Goal: Register for event/course

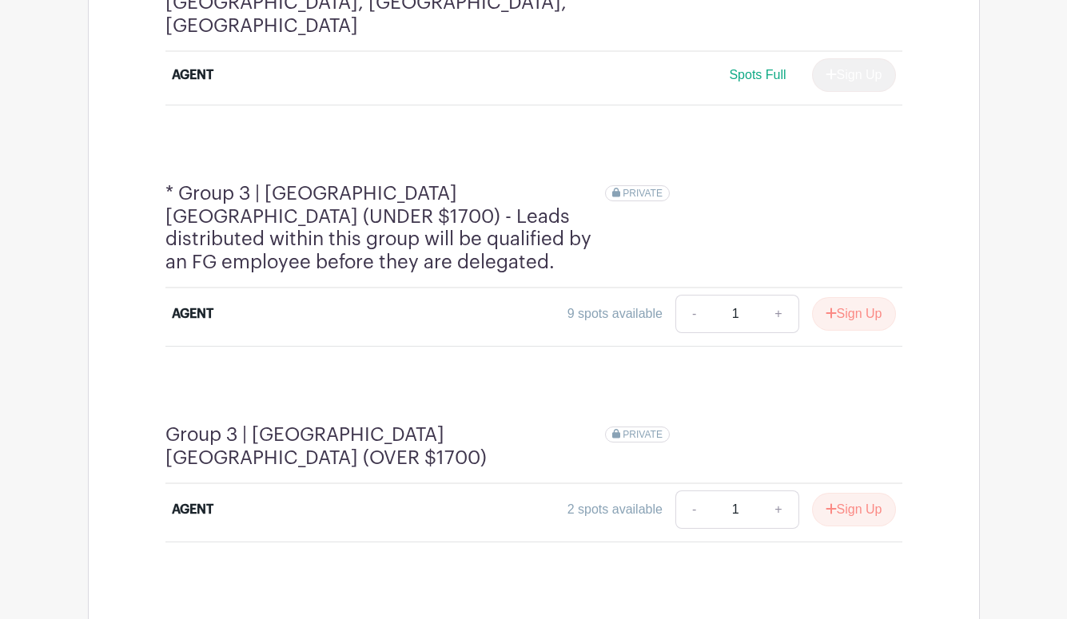
scroll to position [1244, 0]
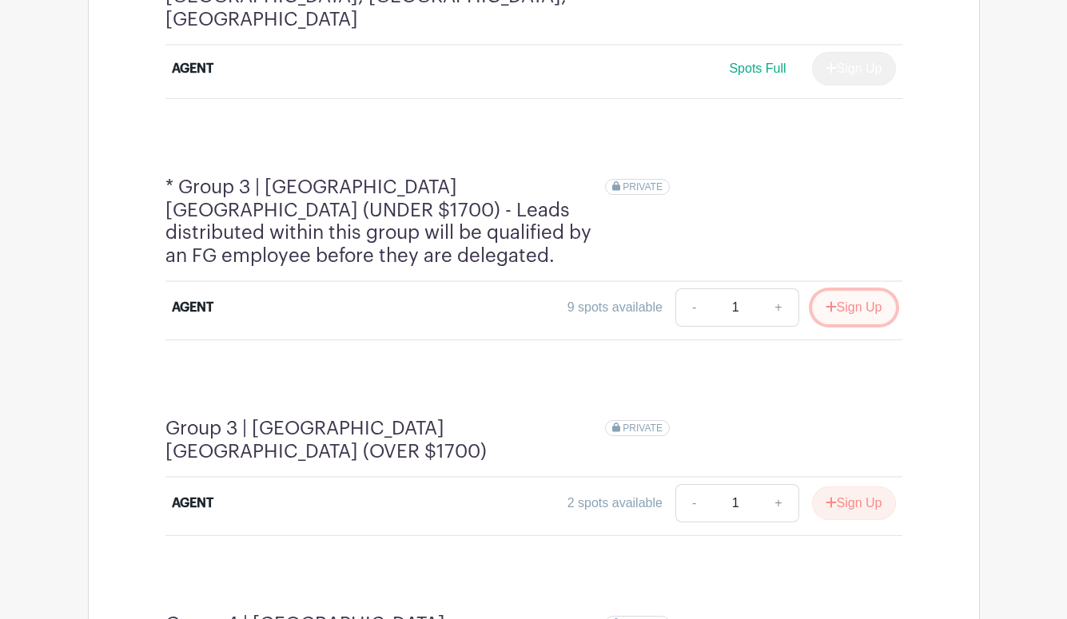
click at [859, 291] on button "Sign Up" at bounding box center [854, 308] width 84 height 34
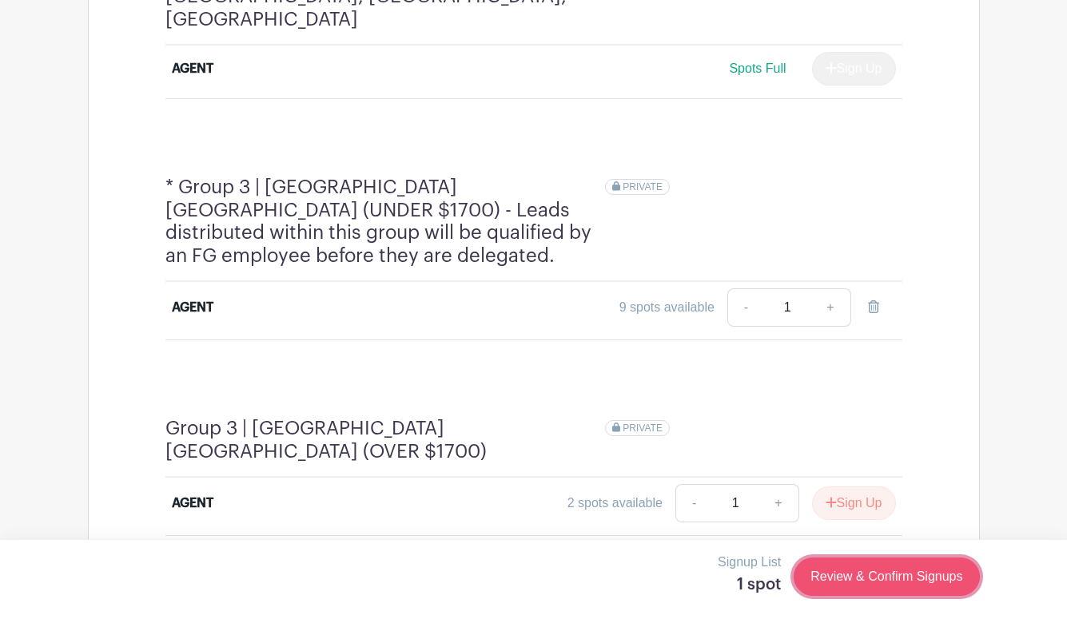
click at [887, 576] on link "Review & Confirm Signups" at bounding box center [886, 577] width 185 height 38
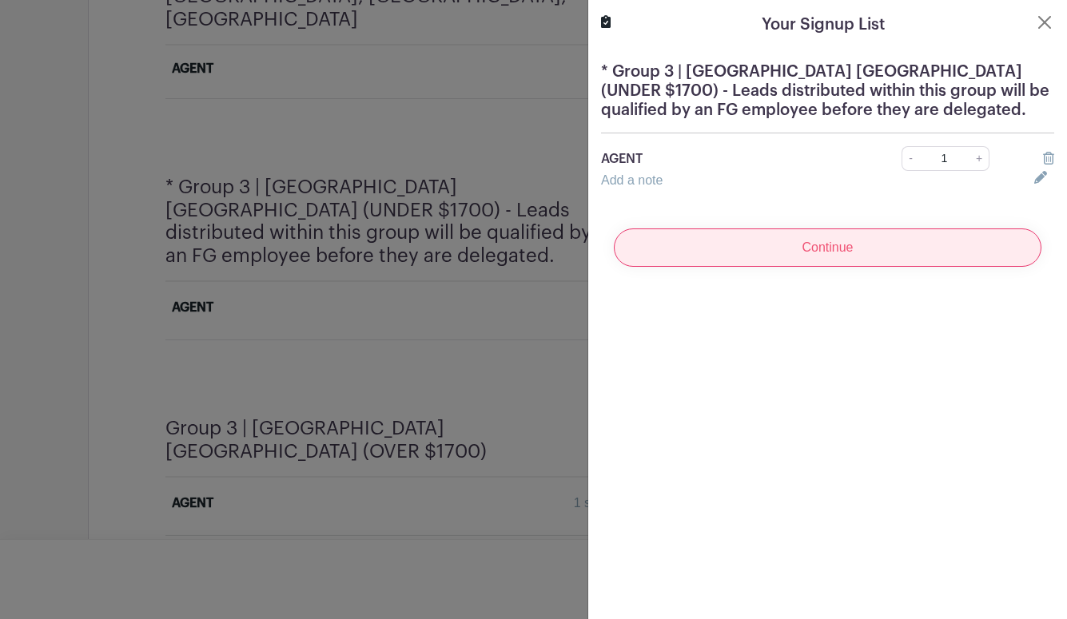
click at [817, 249] on input "Continue" at bounding box center [828, 248] width 428 height 38
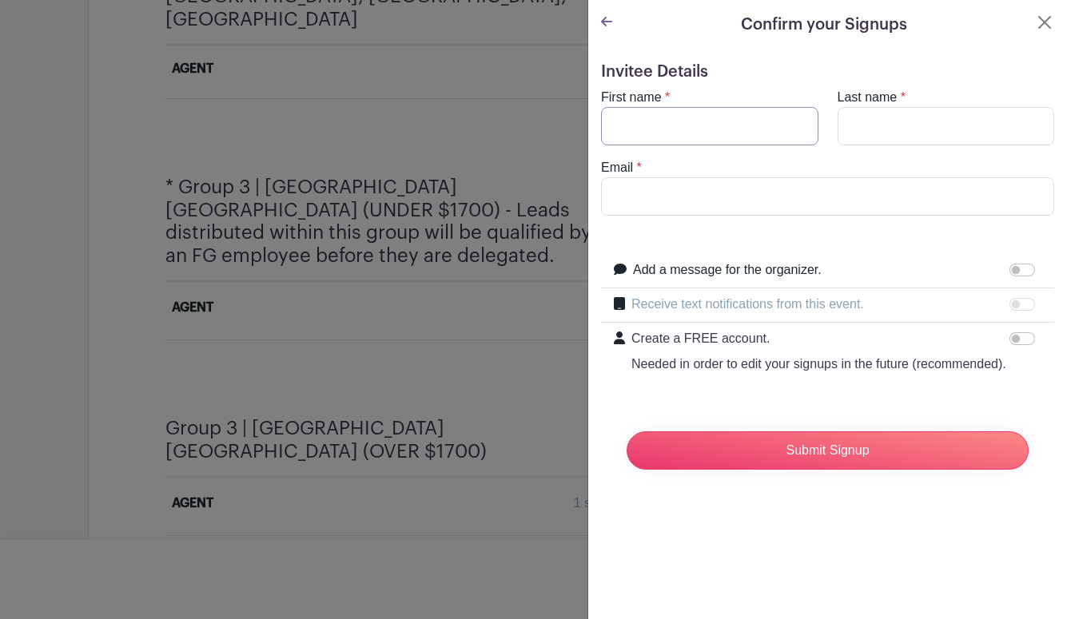
click at [739, 117] on input "First name" at bounding box center [709, 126] width 217 height 38
type input "DeggiT"
click at [878, 135] on input "Last name" at bounding box center [946, 126] width 217 height 38
type input "T"
click at [680, 200] on input "Email" at bounding box center [827, 196] width 453 height 38
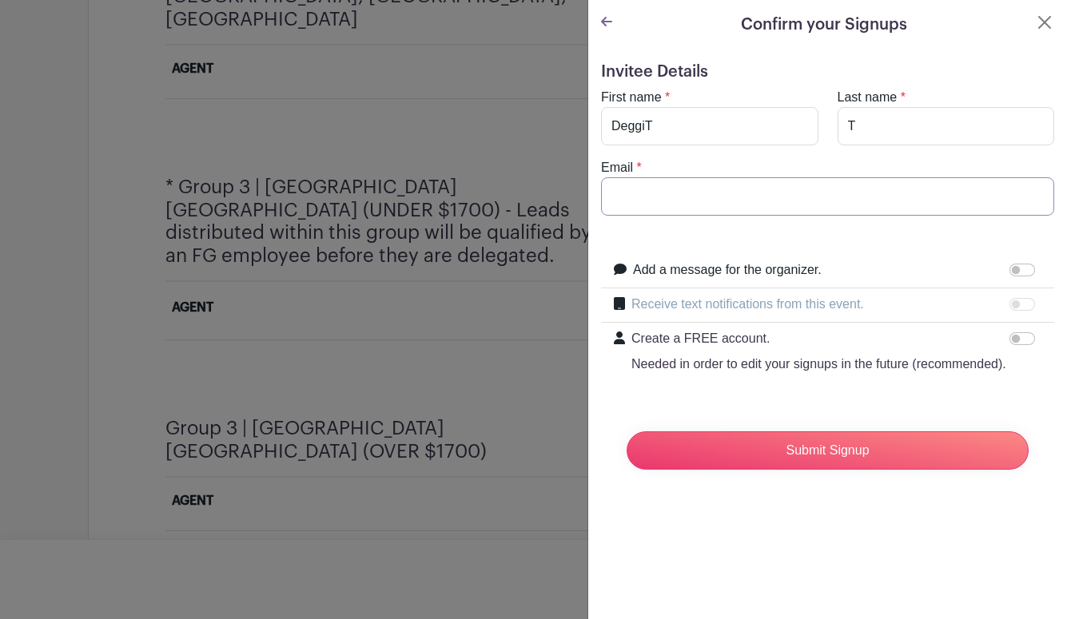
type input "[EMAIL_ADDRESS][DOMAIN_NAME]"
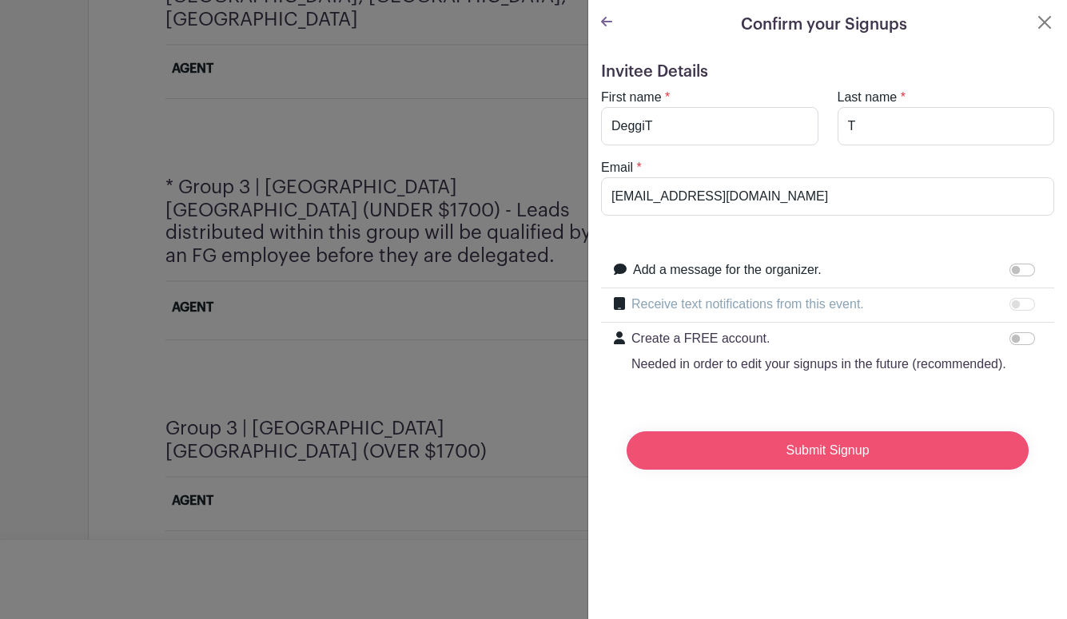
click at [751, 447] on input "Submit Signup" at bounding box center [828, 451] width 402 height 38
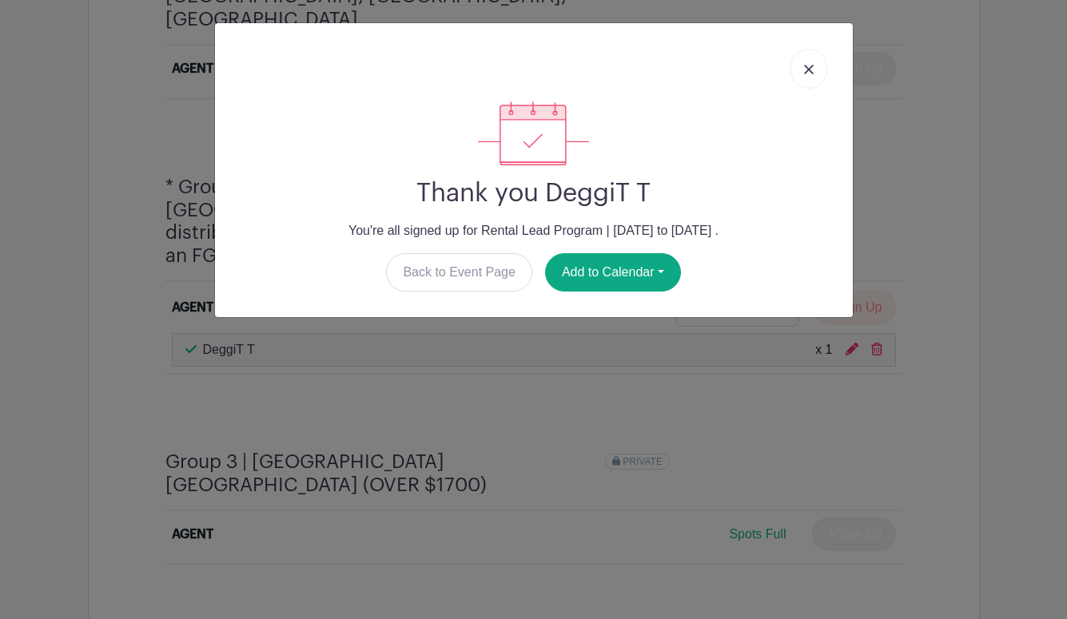
click at [814, 66] on link at bounding box center [808, 69] width 37 height 40
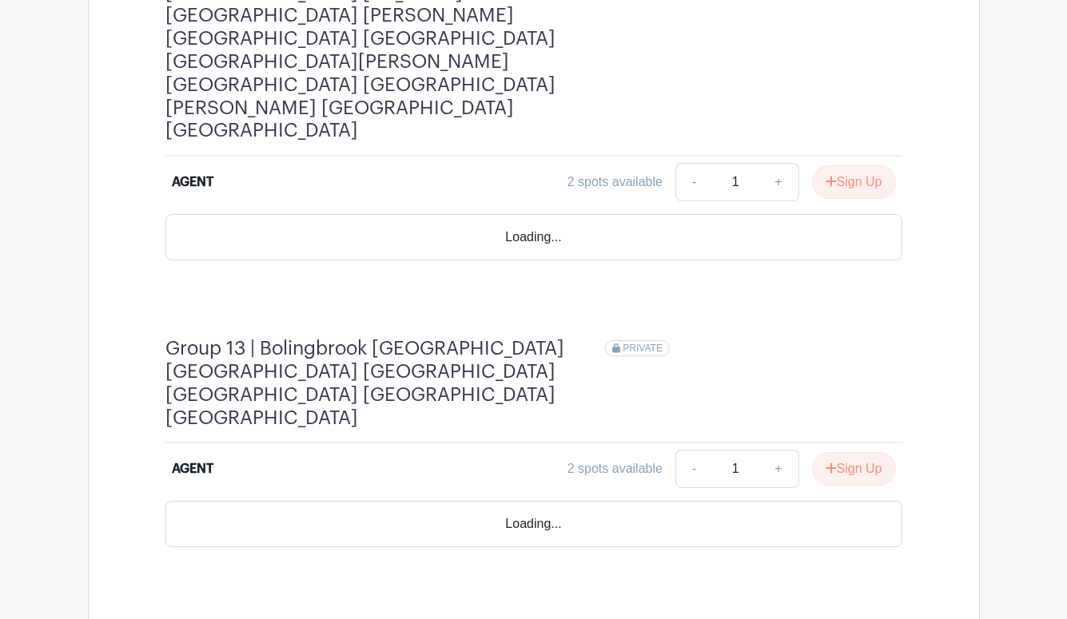
scroll to position [4216, 0]
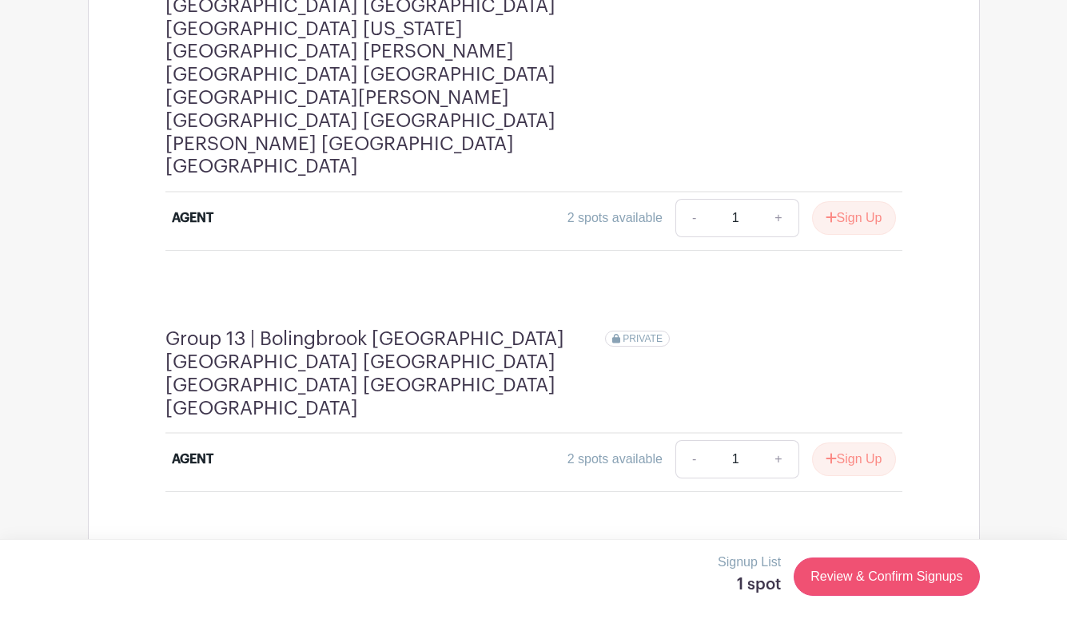
scroll to position [4212, 0]
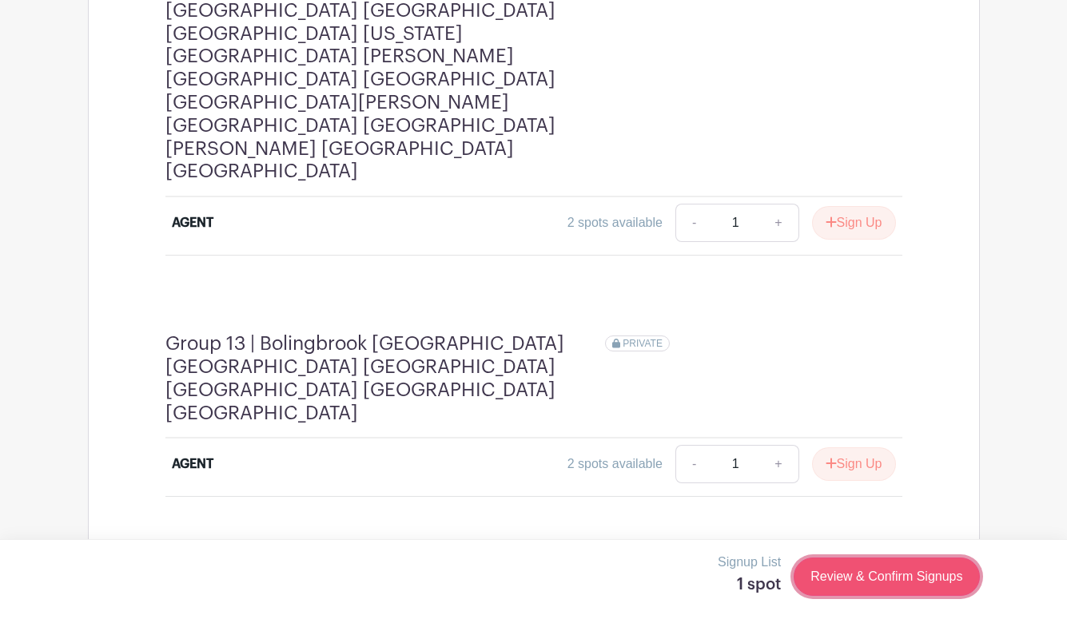
click at [874, 573] on link "Review & Confirm Signups" at bounding box center [886, 577] width 185 height 38
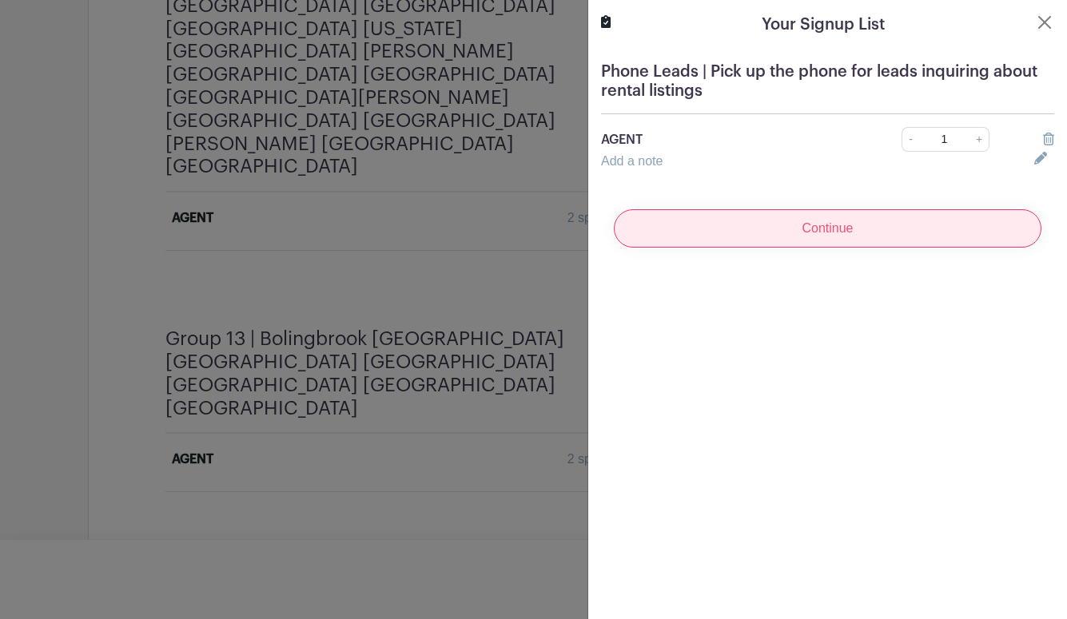
click at [837, 225] on input "Continue" at bounding box center [828, 228] width 428 height 38
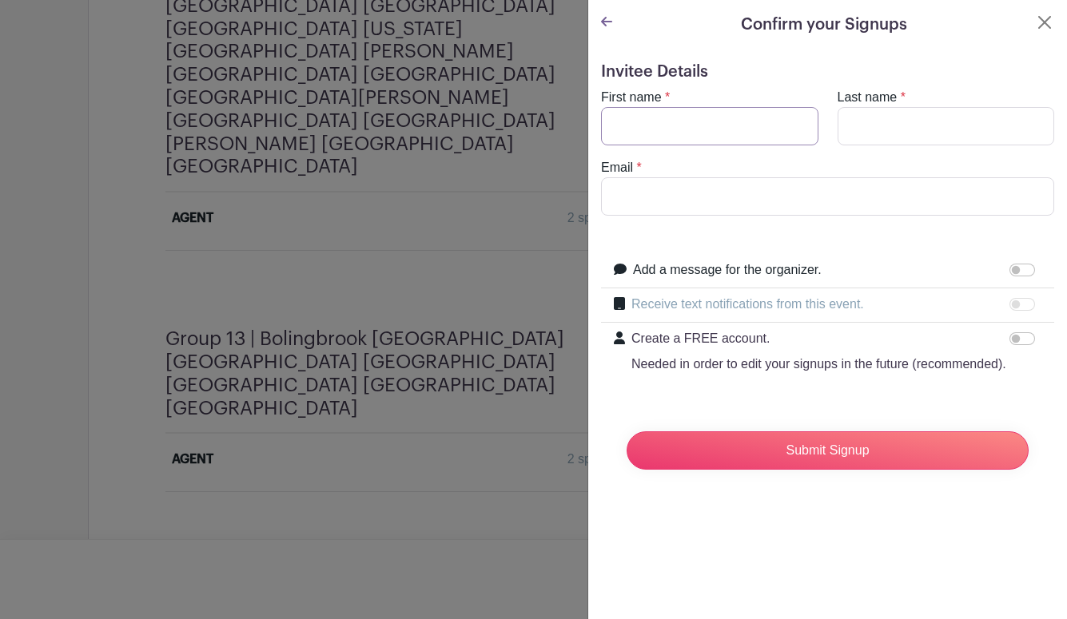
click at [716, 125] on input "First name" at bounding box center [709, 126] width 217 height 38
type input "Deggi"
click at [871, 132] on input "Last name" at bounding box center [946, 126] width 217 height 38
type input "T"
click at [729, 193] on input "Email" at bounding box center [827, 196] width 453 height 38
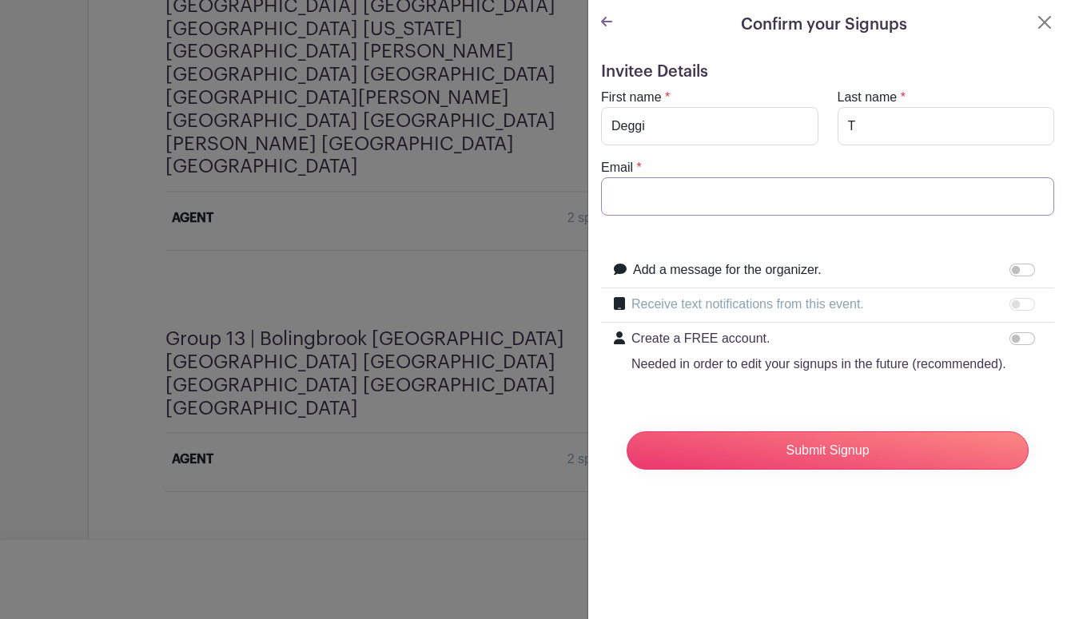
type input "[EMAIL_ADDRESS][DOMAIN_NAME]"
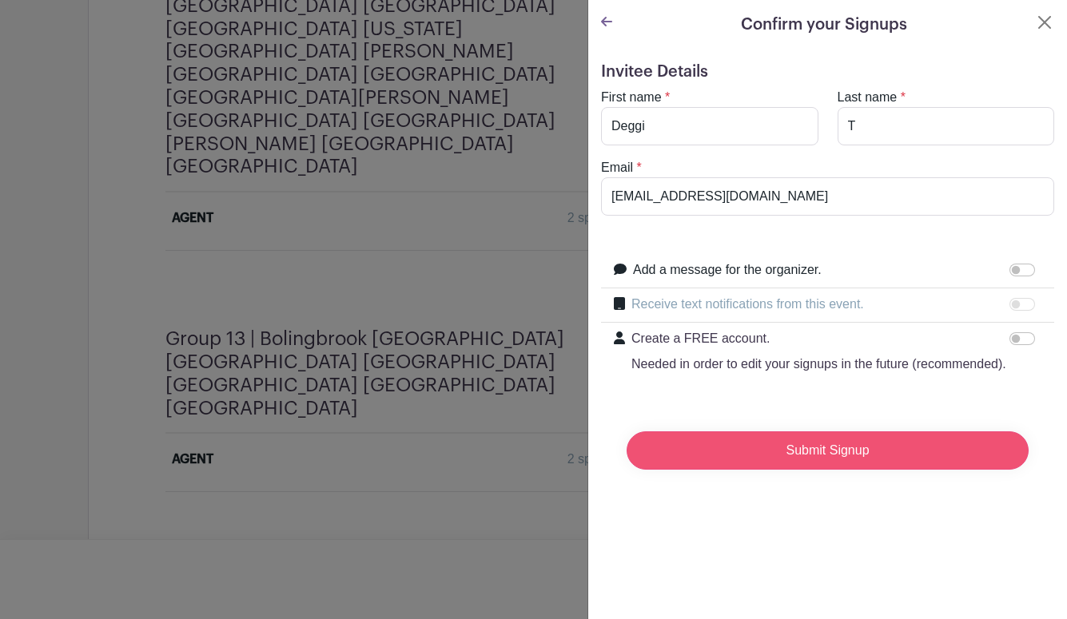
click at [777, 445] on input "Submit Signup" at bounding box center [828, 451] width 402 height 38
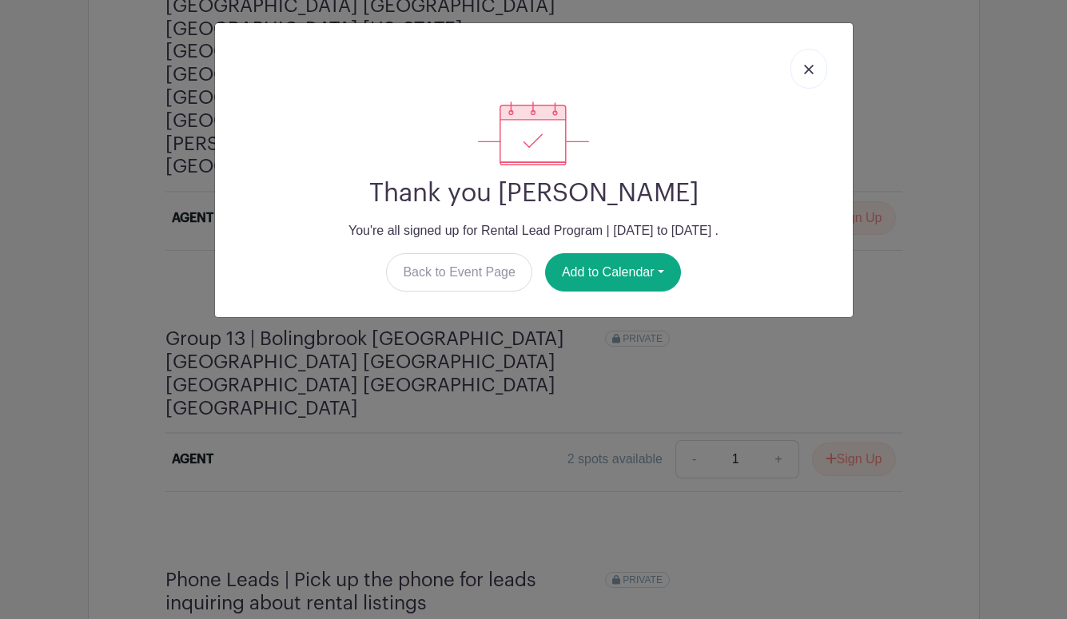
click at [807, 68] on img at bounding box center [809, 70] width 10 height 10
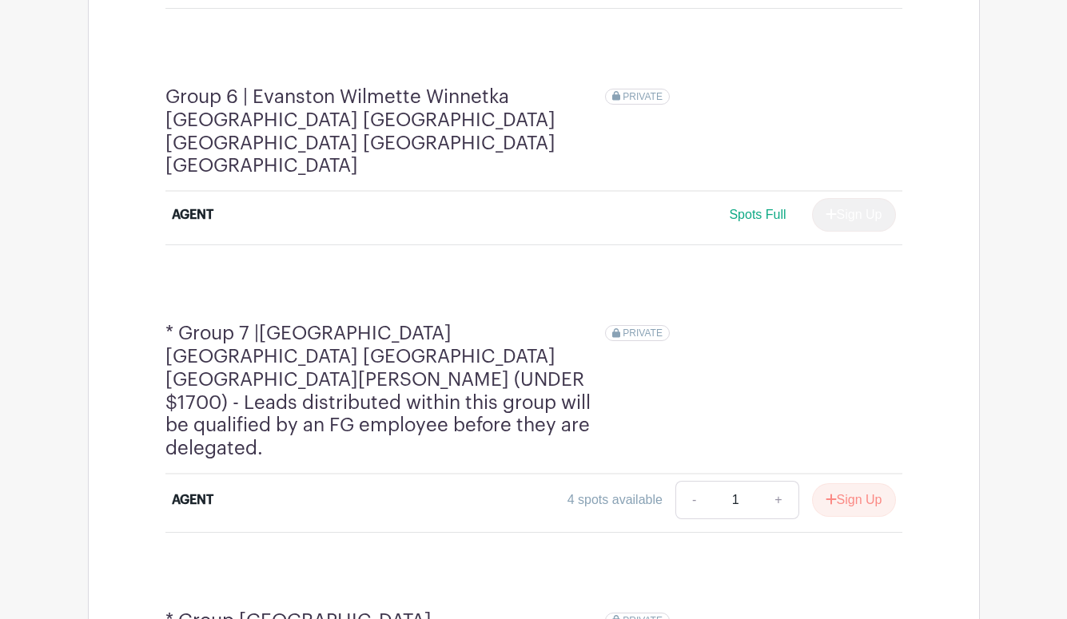
scroll to position [2211, 0]
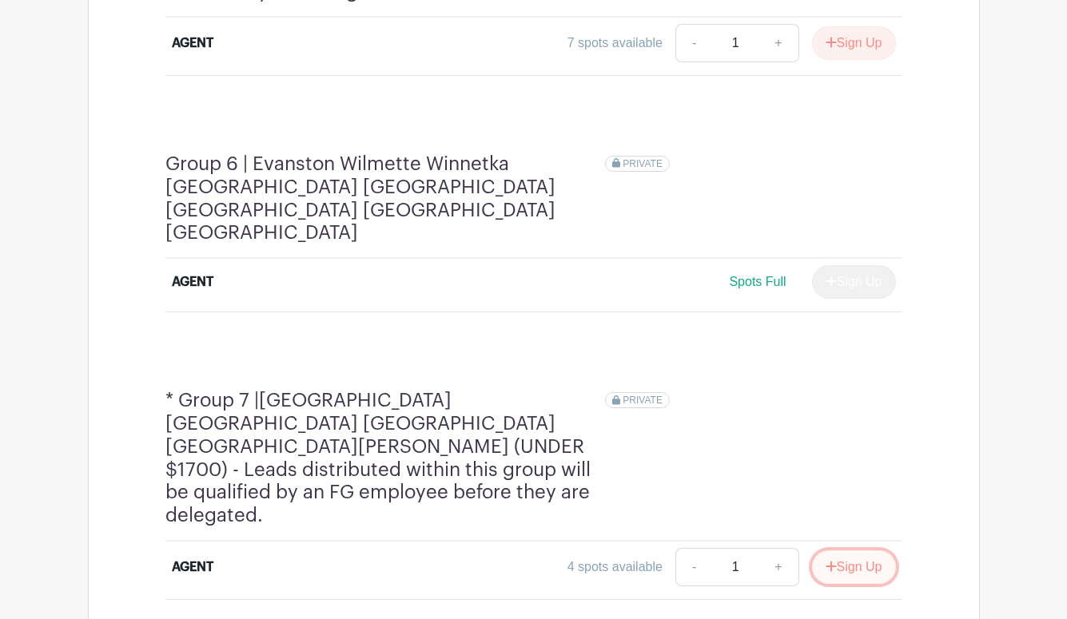
click at [867, 551] on button "Sign Up" at bounding box center [854, 568] width 84 height 34
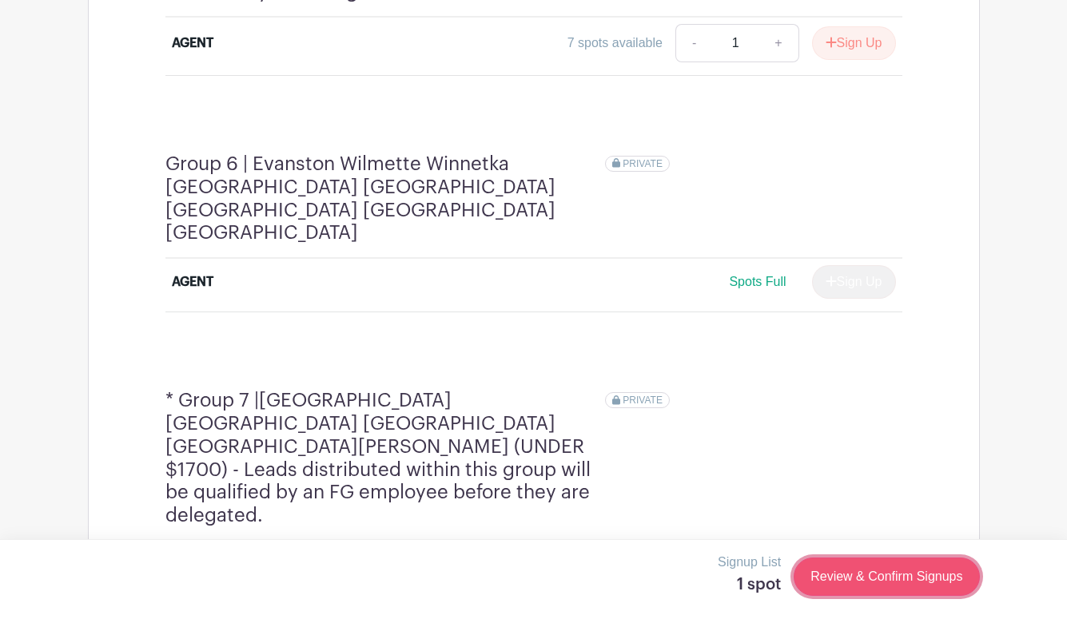
click at [871, 568] on link "Review & Confirm Signups" at bounding box center [886, 577] width 185 height 38
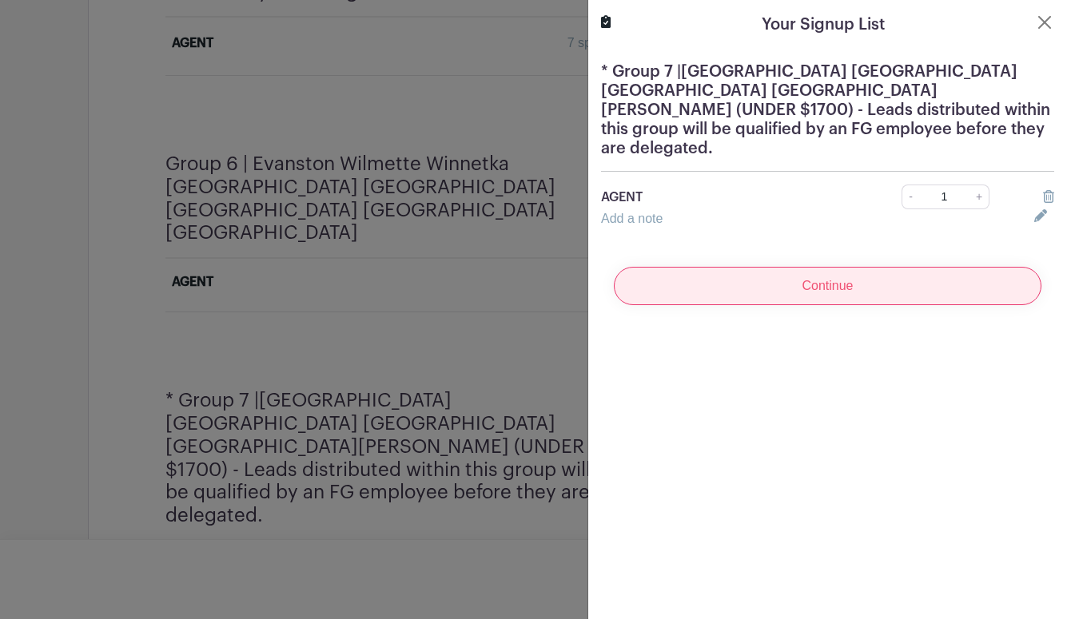
click at [831, 267] on input "Continue" at bounding box center [828, 286] width 428 height 38
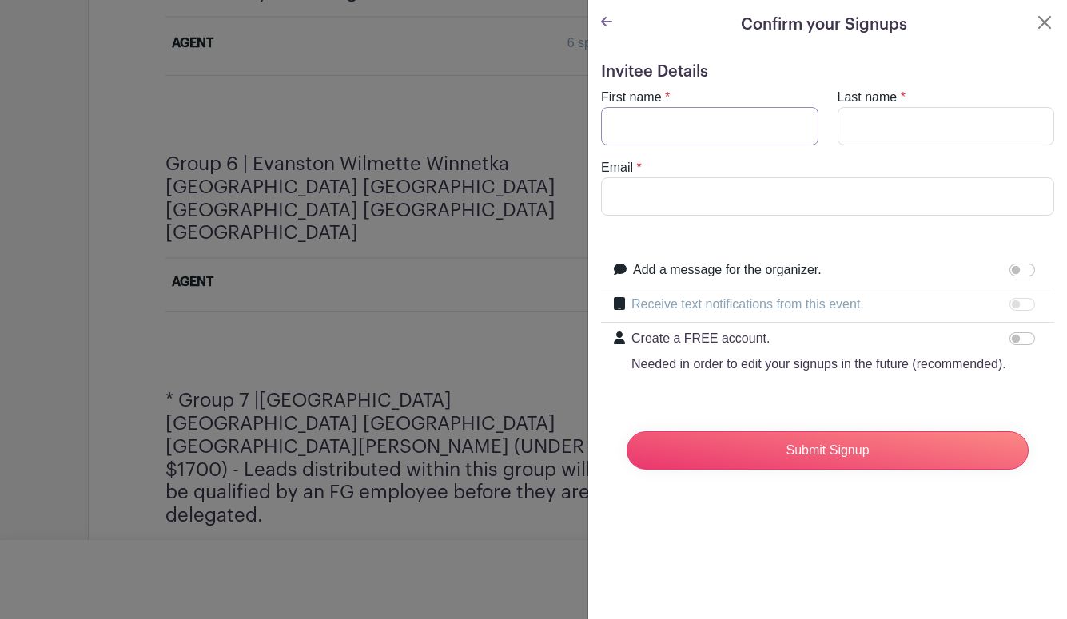
click at [724, 133] on input "First name" at bounding box center [709, 126] width 217 height 38
type input "Deggi"
click at [873, 124] on input "Last name" at bounding box center [946, 126] width 217 height 38
type input "T"
click at [714, 196] on input "Email" at bounding box center [827, 196] width 453 height 38
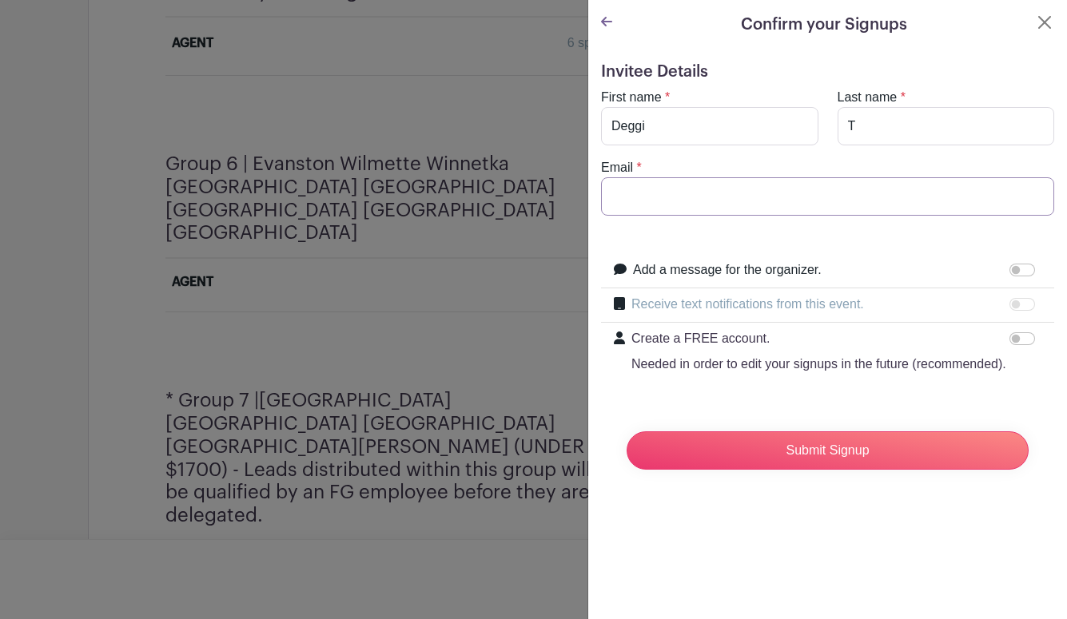
type input "[EMAIL_ADDRESS][DOMAIN_NAME]"
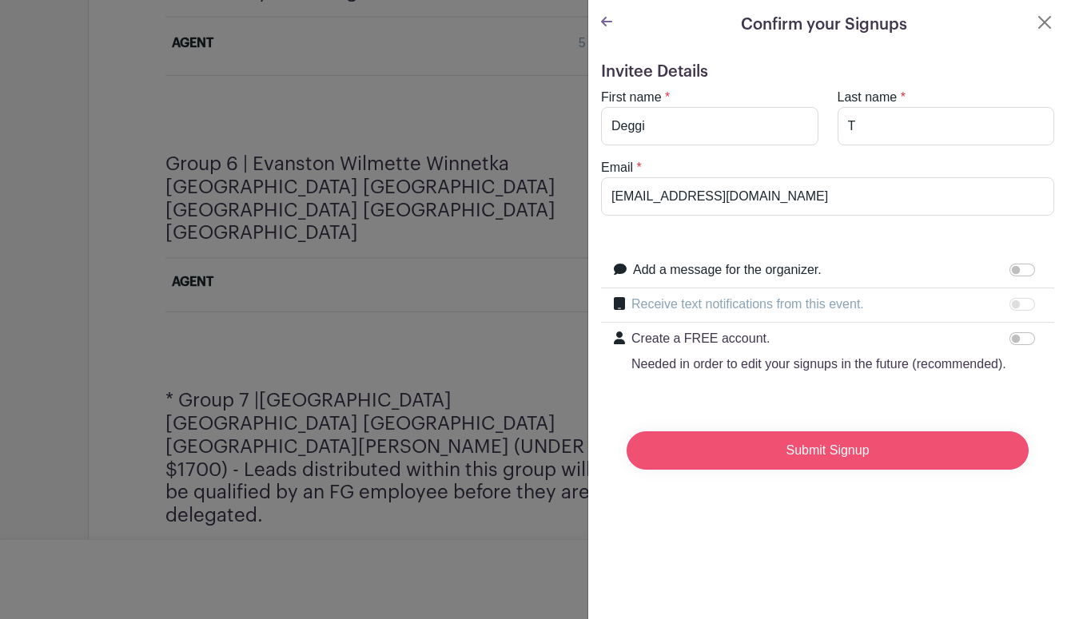
click at [759, 460] on input "Submit Signup" at bounding box center [828, 451] width 402 height 38
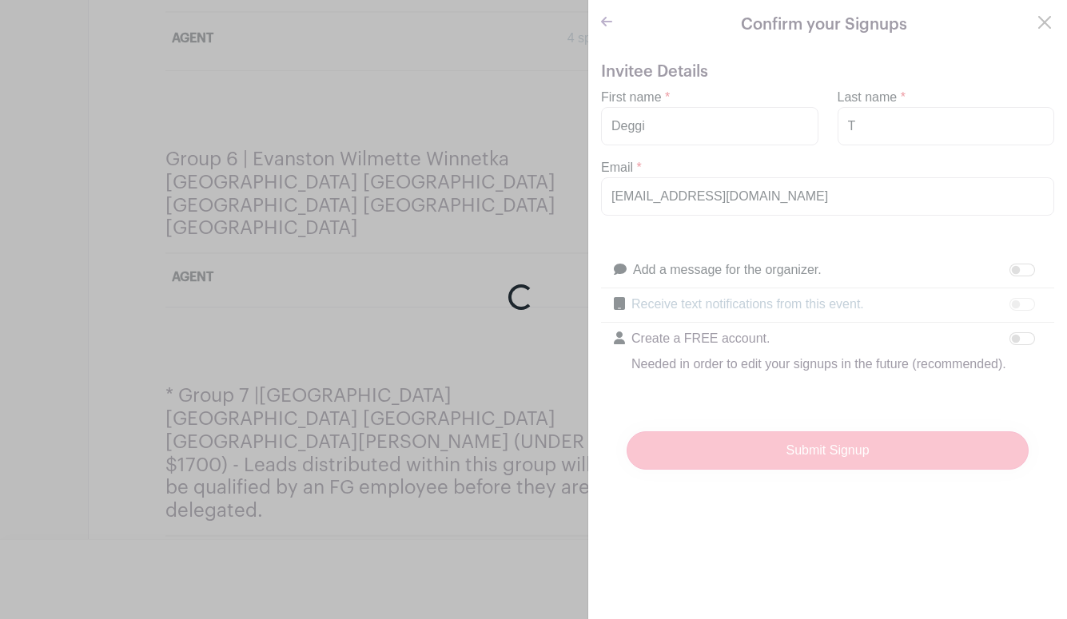
scroll to position [2206, 0]
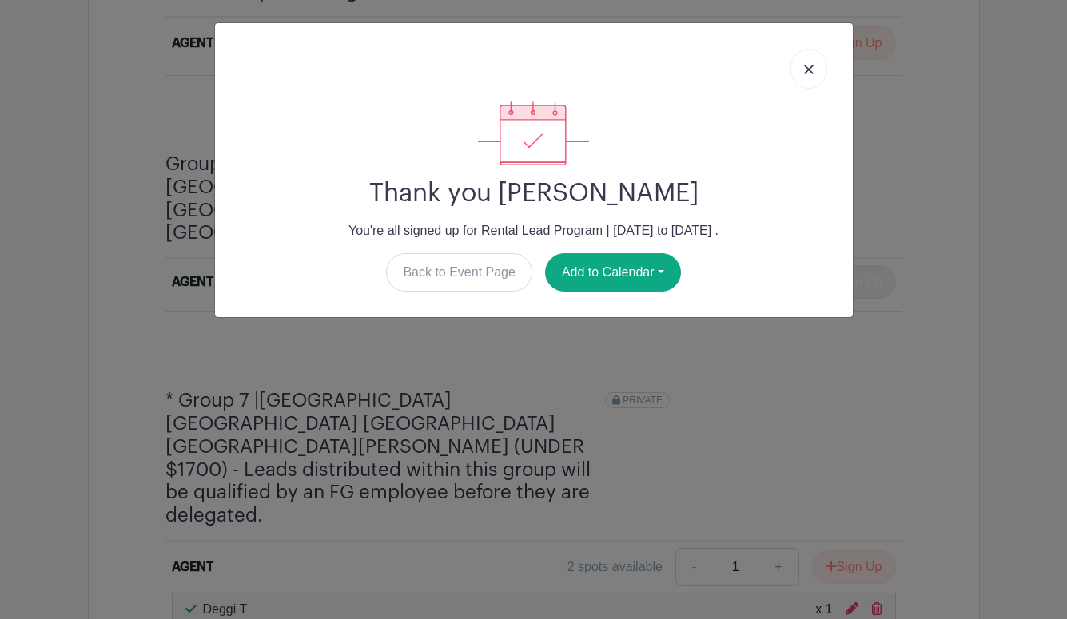
click at [802, 71] on link at bounding box center [808, 69] width 37 height 40
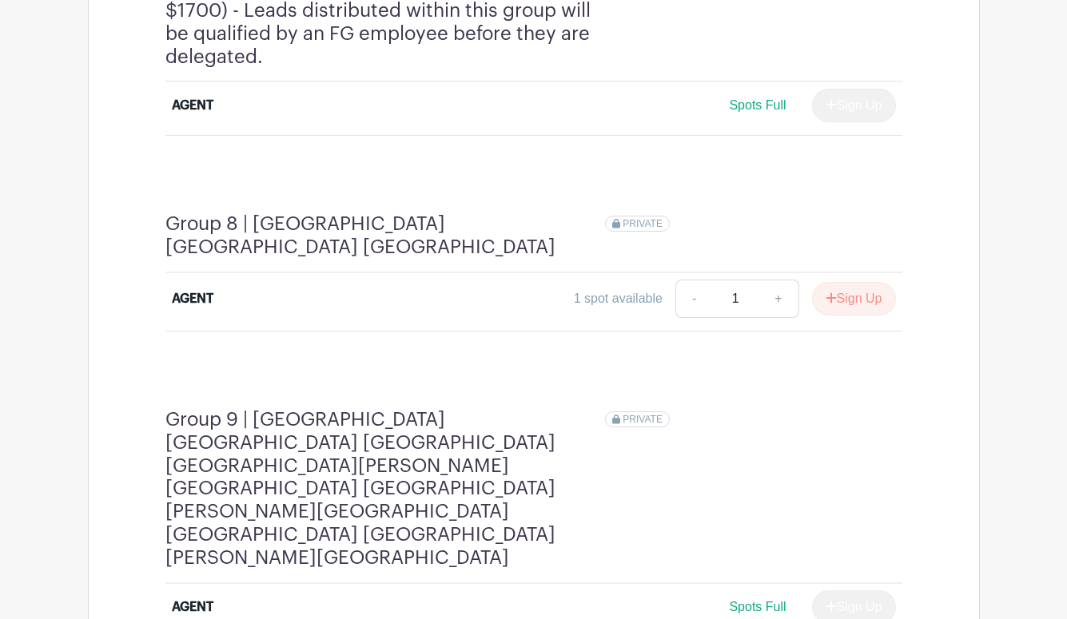
scroll to position [2978, 0]
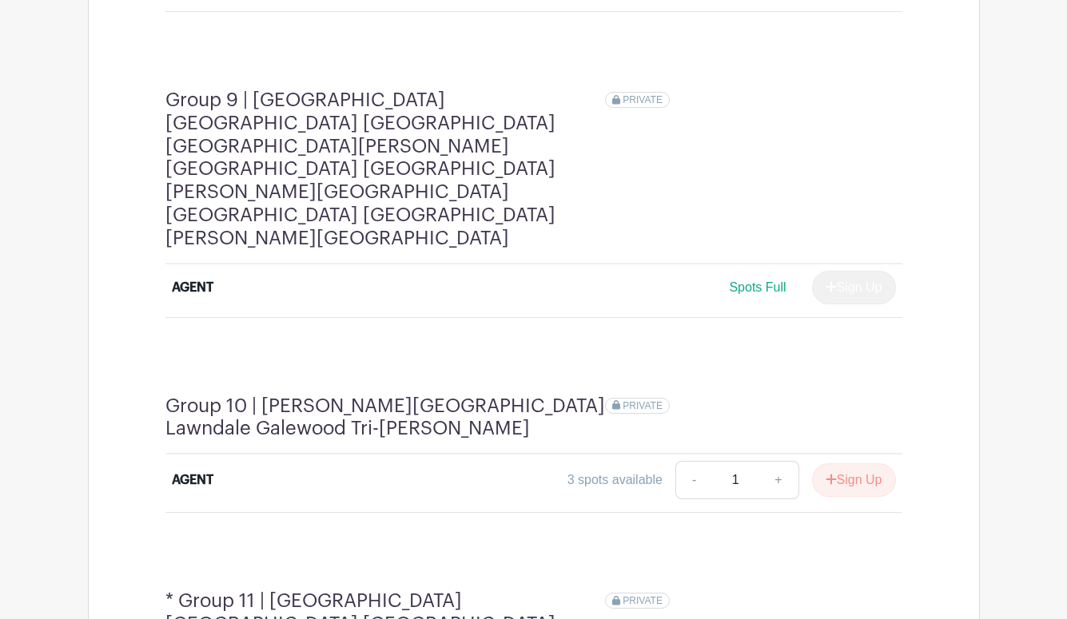
scroll to position [3303, 0]
